Goal: Task Accomplishment & Management: Manage account settings

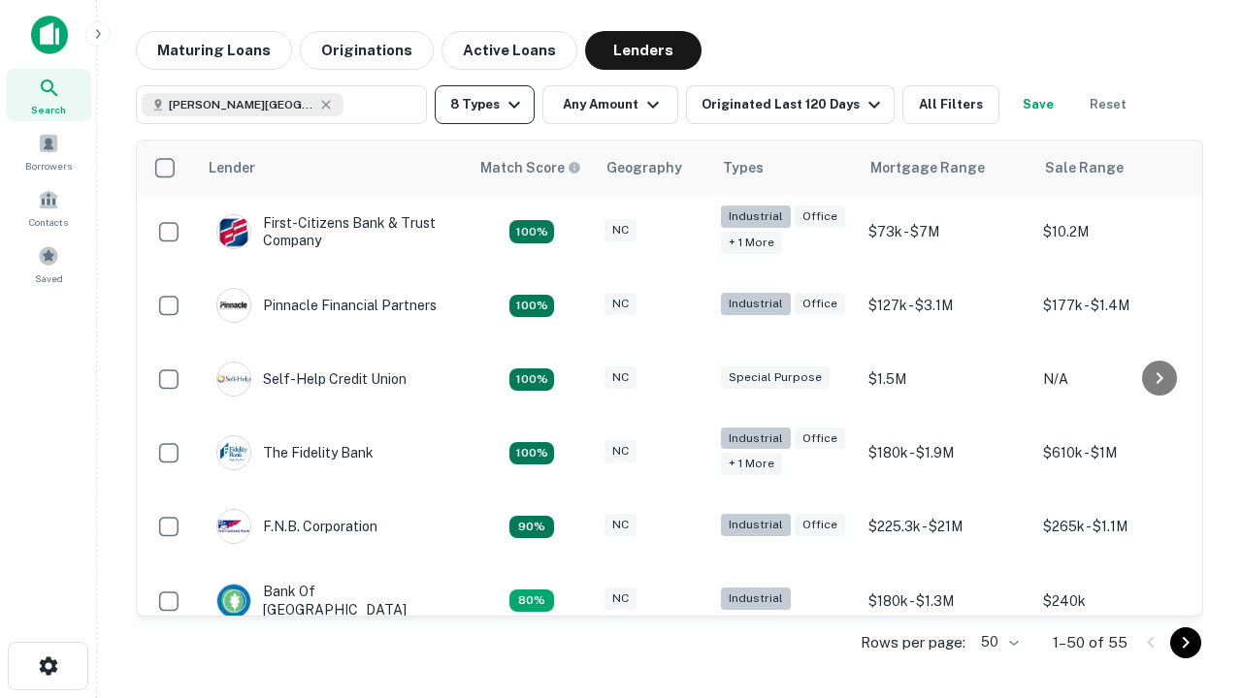
click at [484, 105] on button "8 Types" at bounding box center [485, 104] width 100 height 39
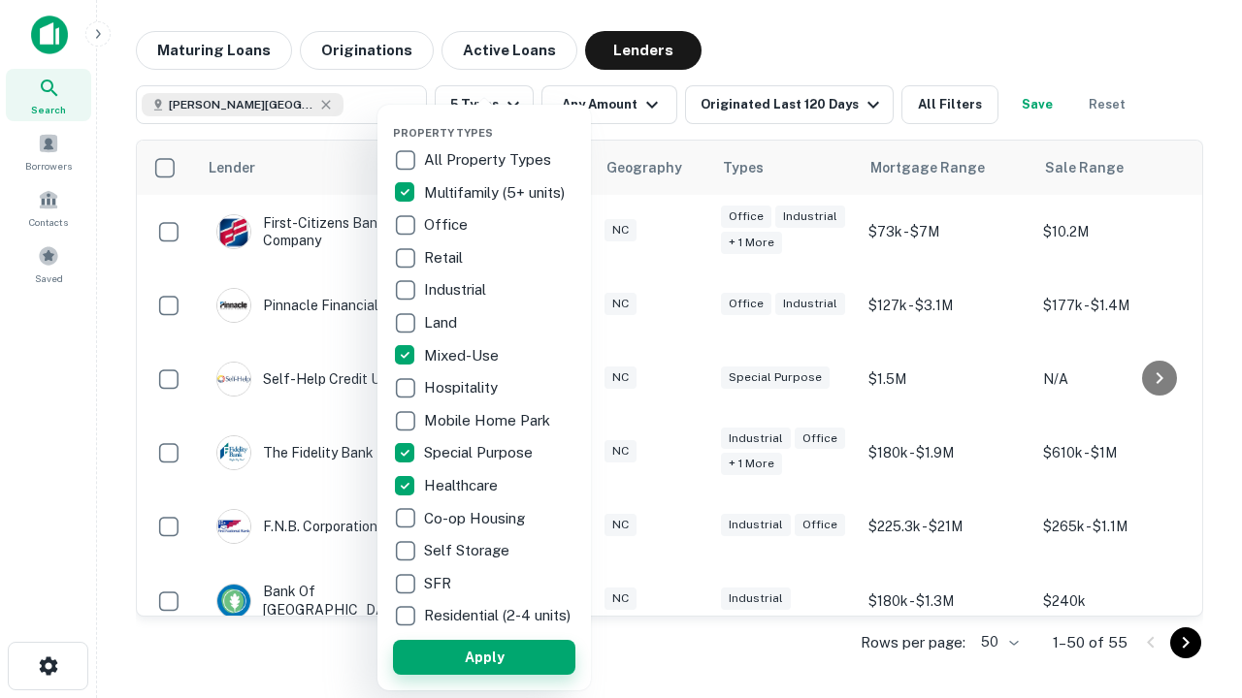
click at [484, 657] on button "Apply" at bounding box center [484, 657] width 182 height 35
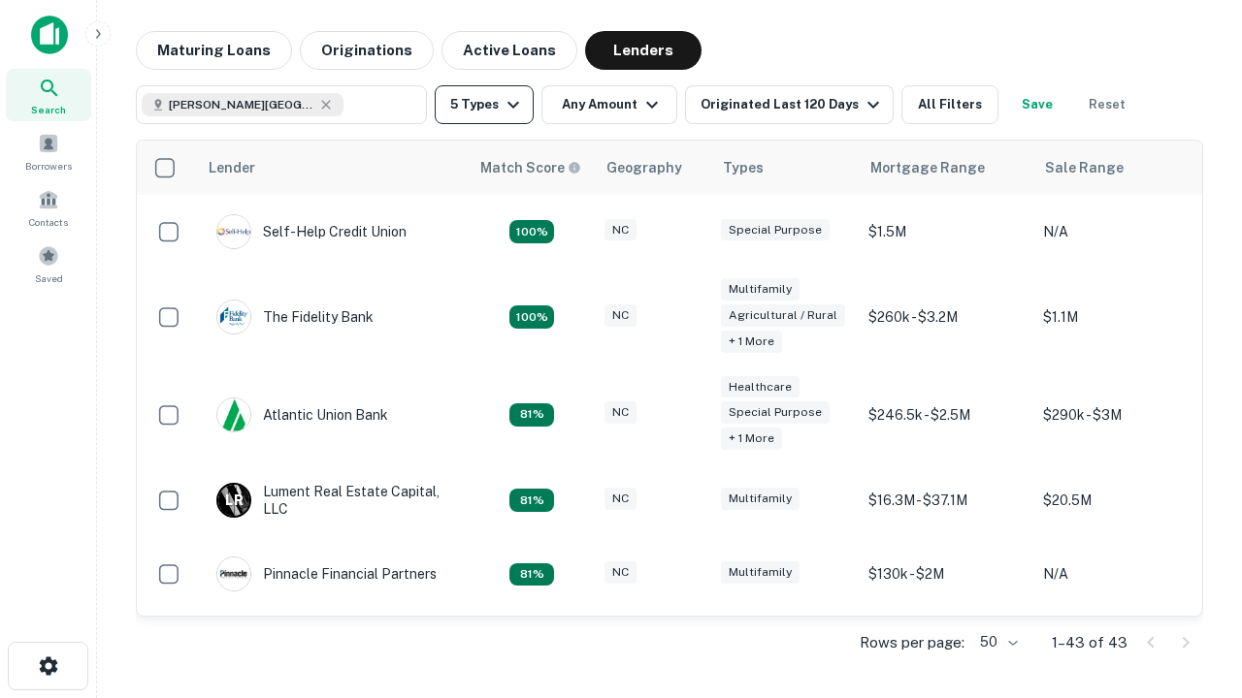
click at [484, 105] on button "5 Types" at bounding box center [484, 104] width 99 height 39
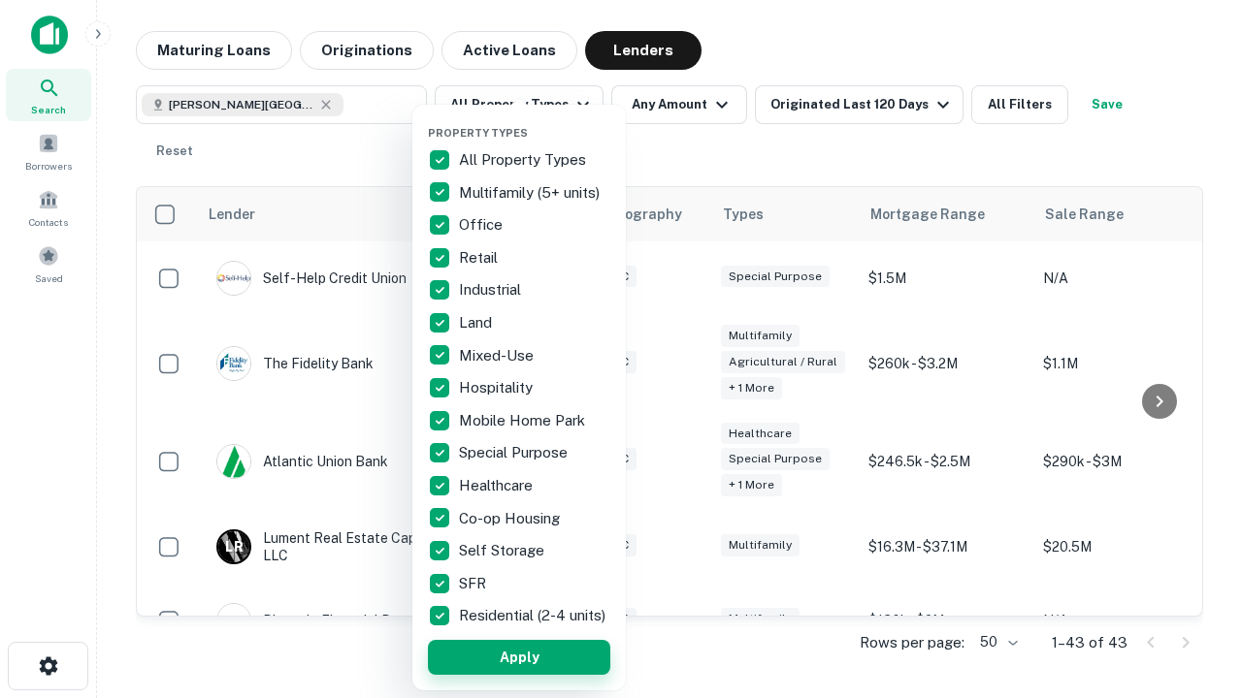
click at [519, 657] on button "Apply" at bounding box center [519, 657] width 182 height 35
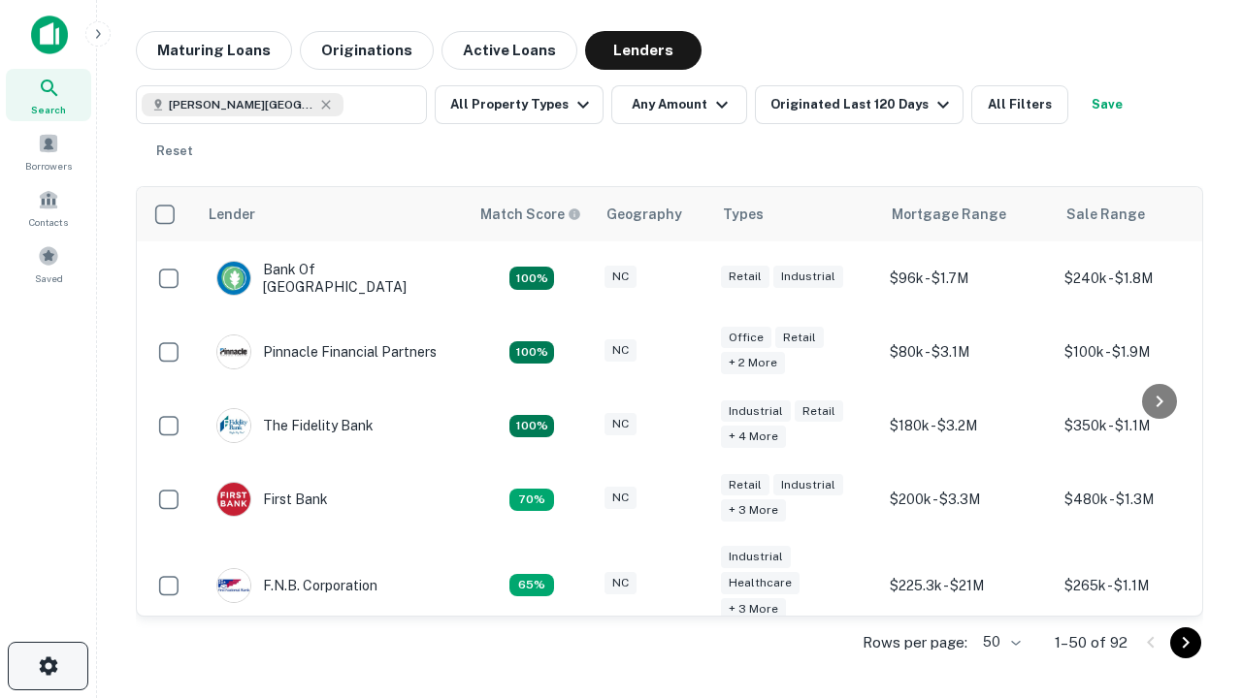
click at [48, 666] on icon "button" at bounding box center [48, 666] width 23 height 23
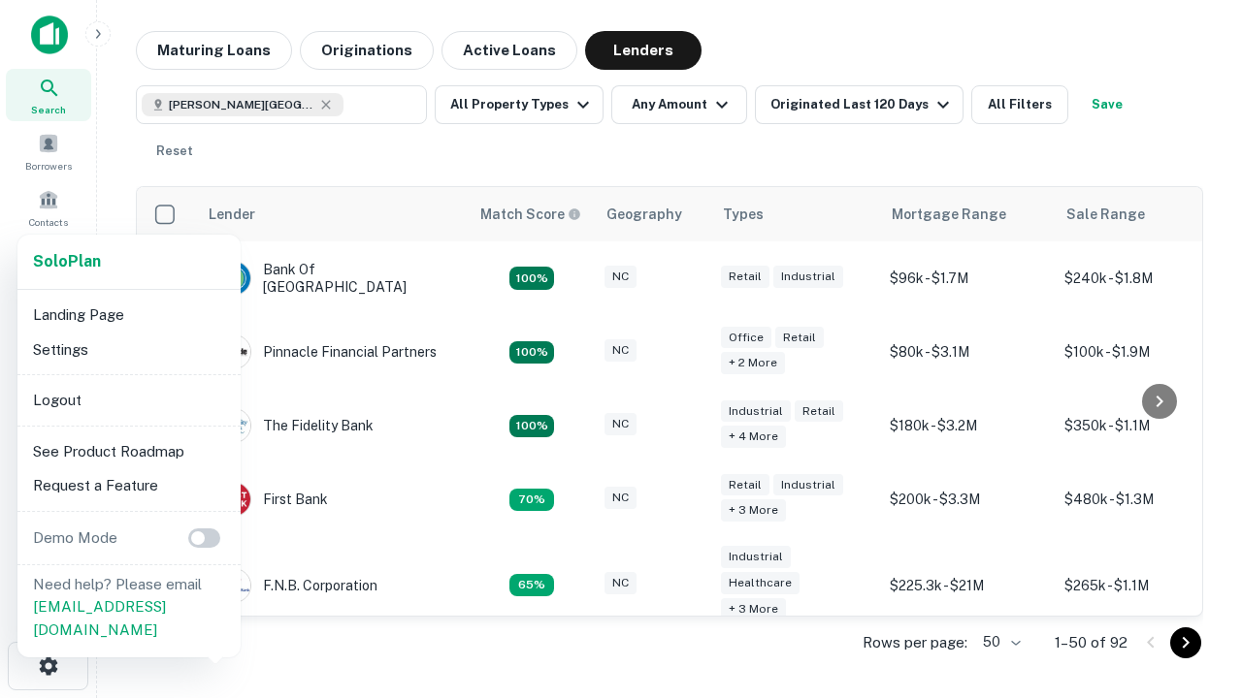
click at [128, 400] on li "Logout" at bounding box center [129, 400] width 208 height 35
